Goal: Information Seeking & Learning: Learn about a topic

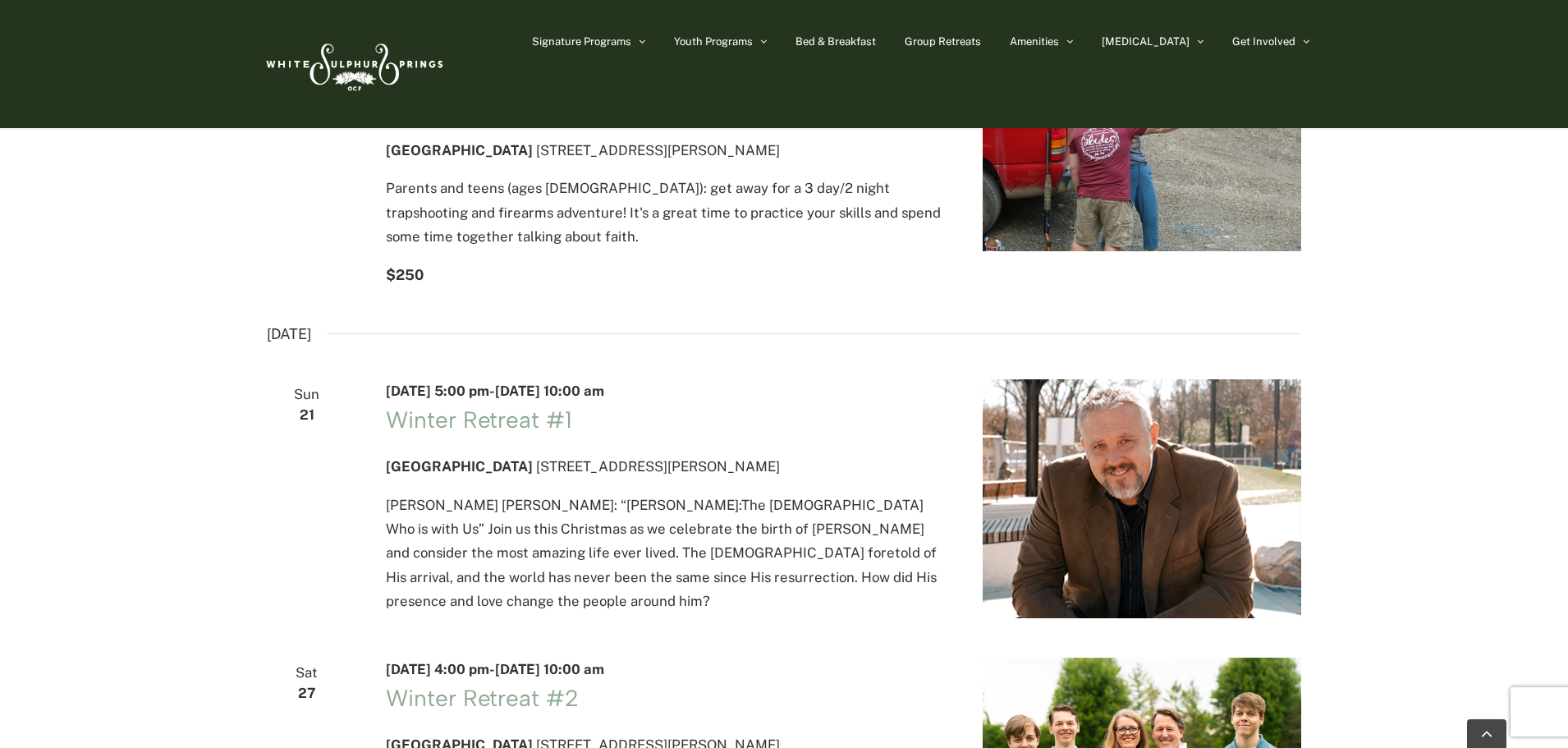
scroll to position [2545, 0]
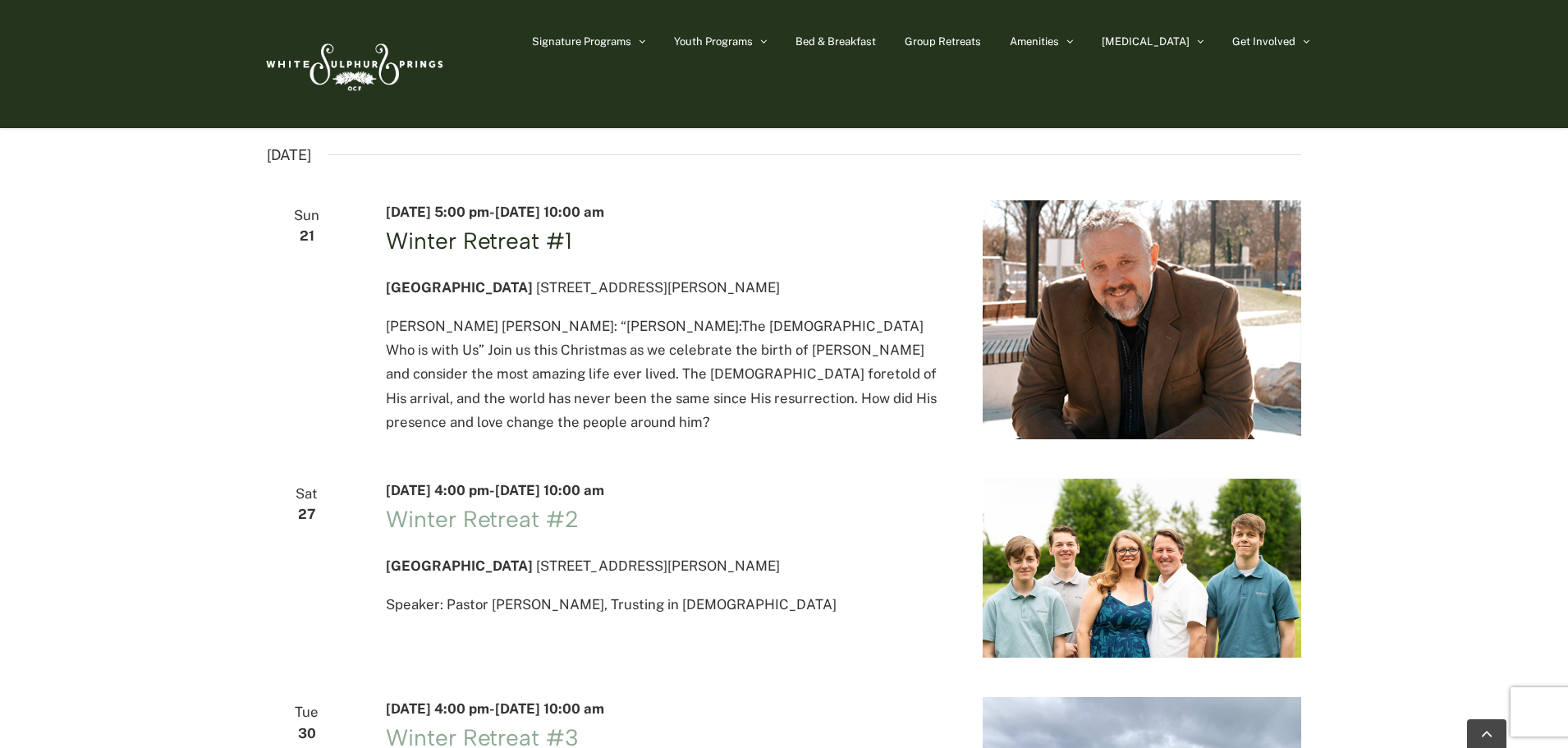
click at [541, 255] on link "Winter Retreat #1" at bounding box center [478, 241] width 186 height 28
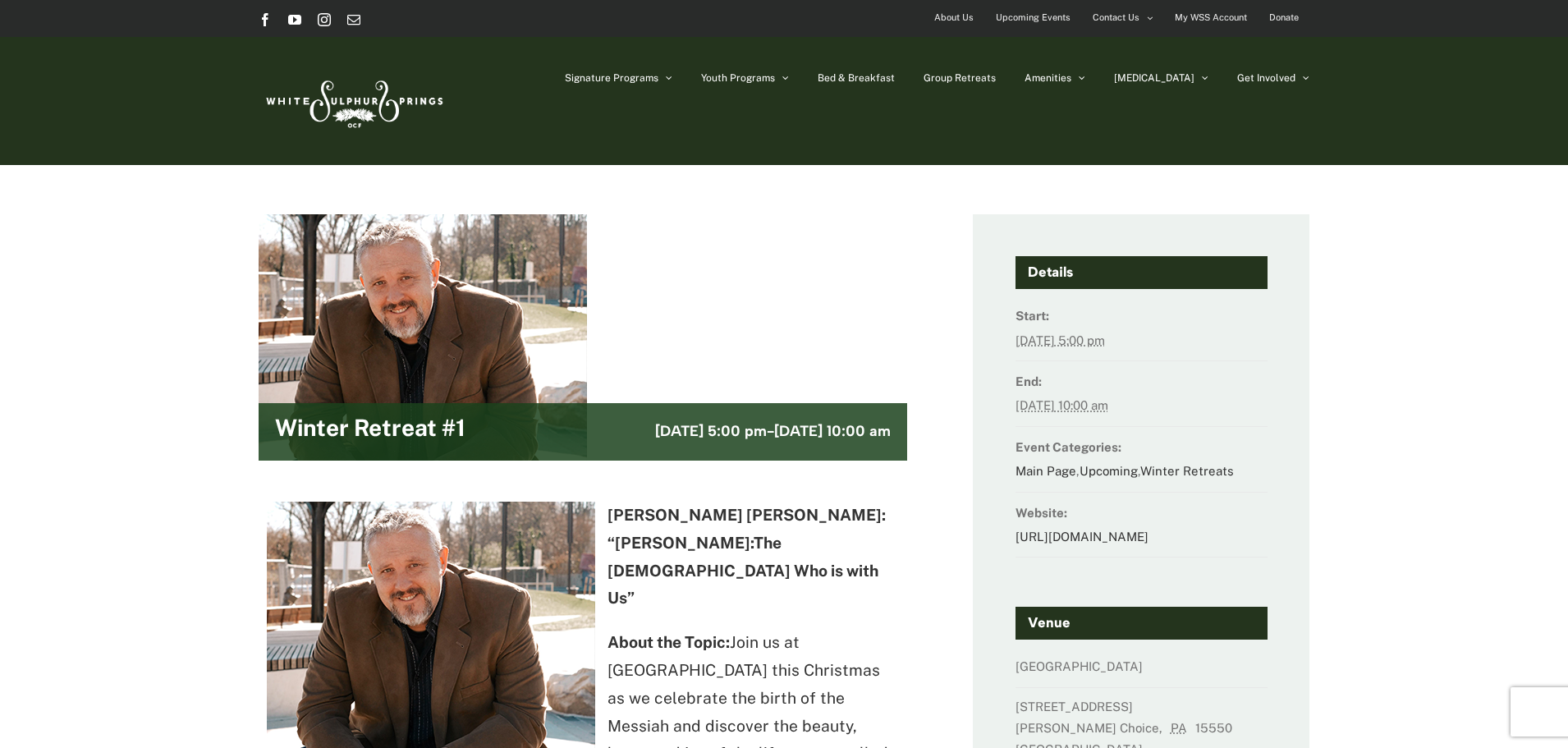
click at [375, 91] on img at bounding box center [353, 100] width 189 height 77
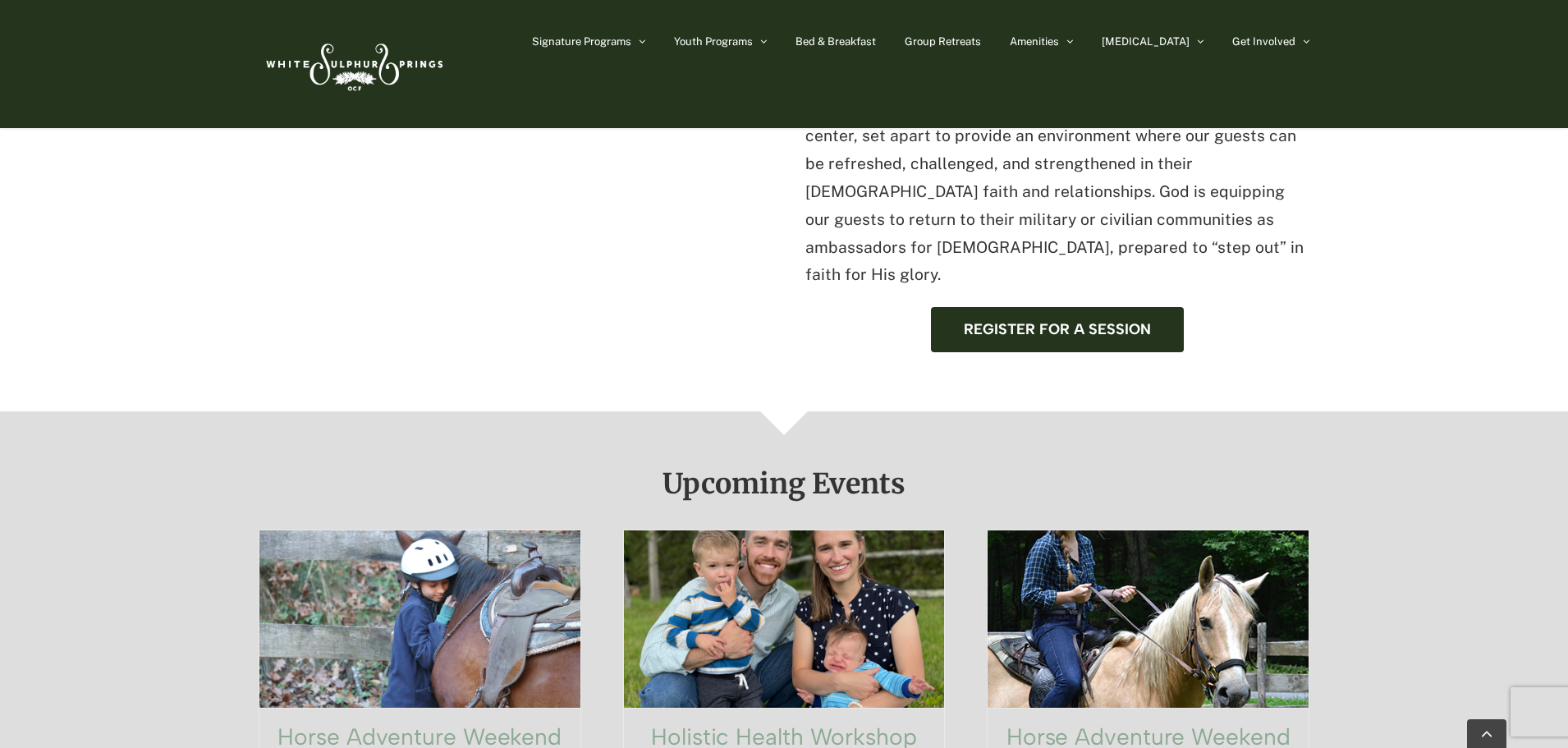
scroll to position [657, 0]
